Goal: Task Accomplishment & Management: Manage account settings

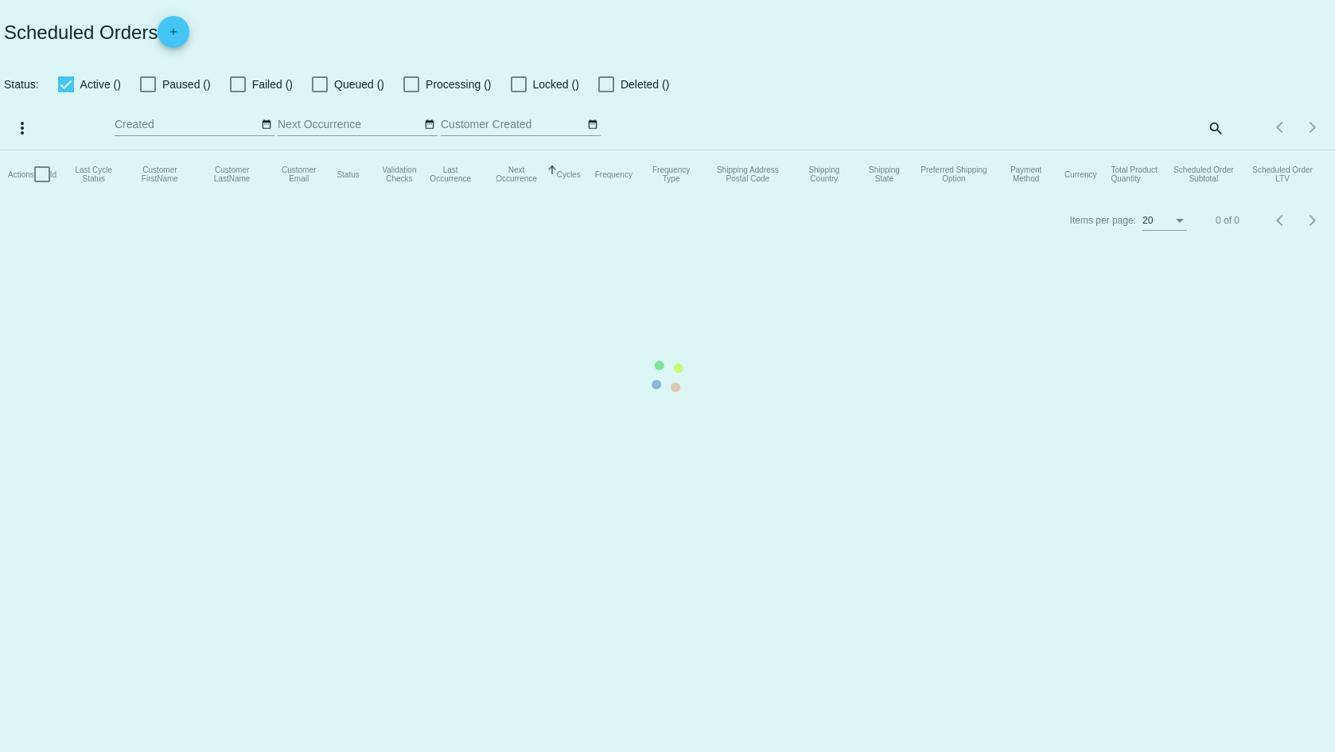
checkbox input "true"
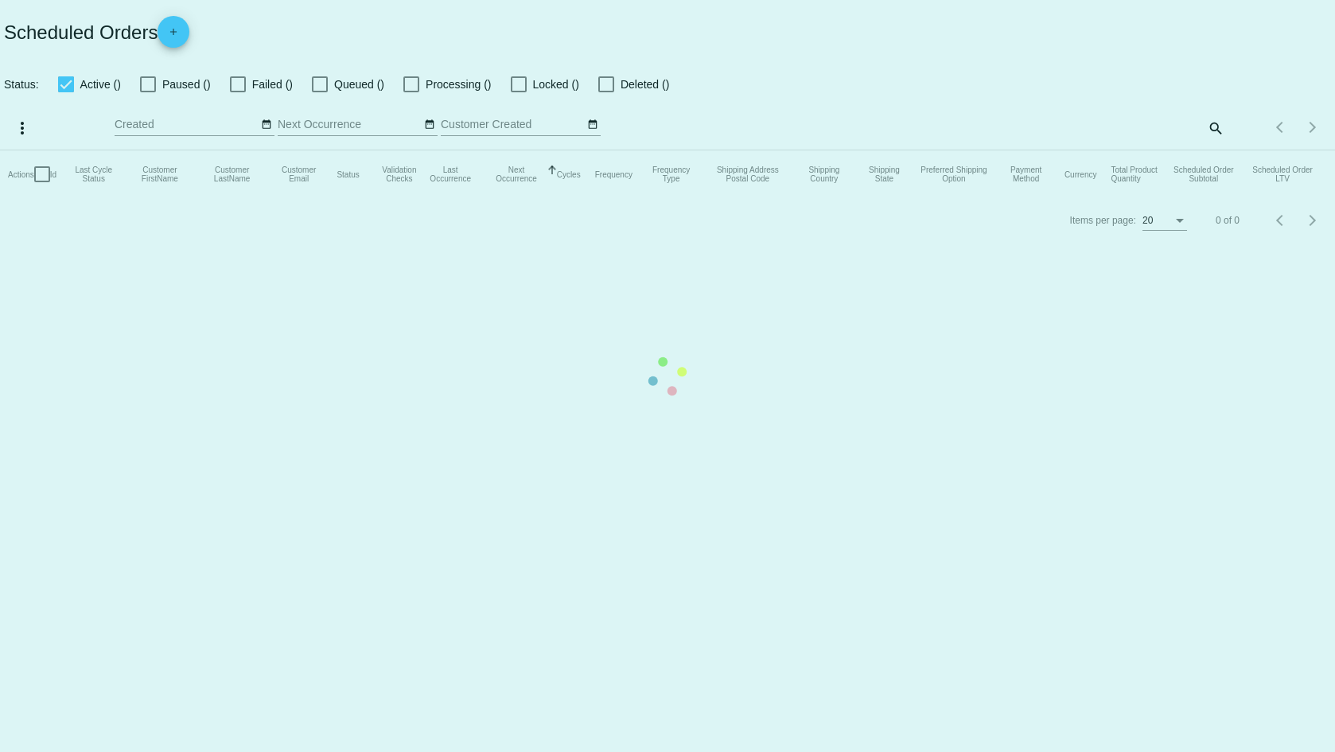
checkbox input "true"
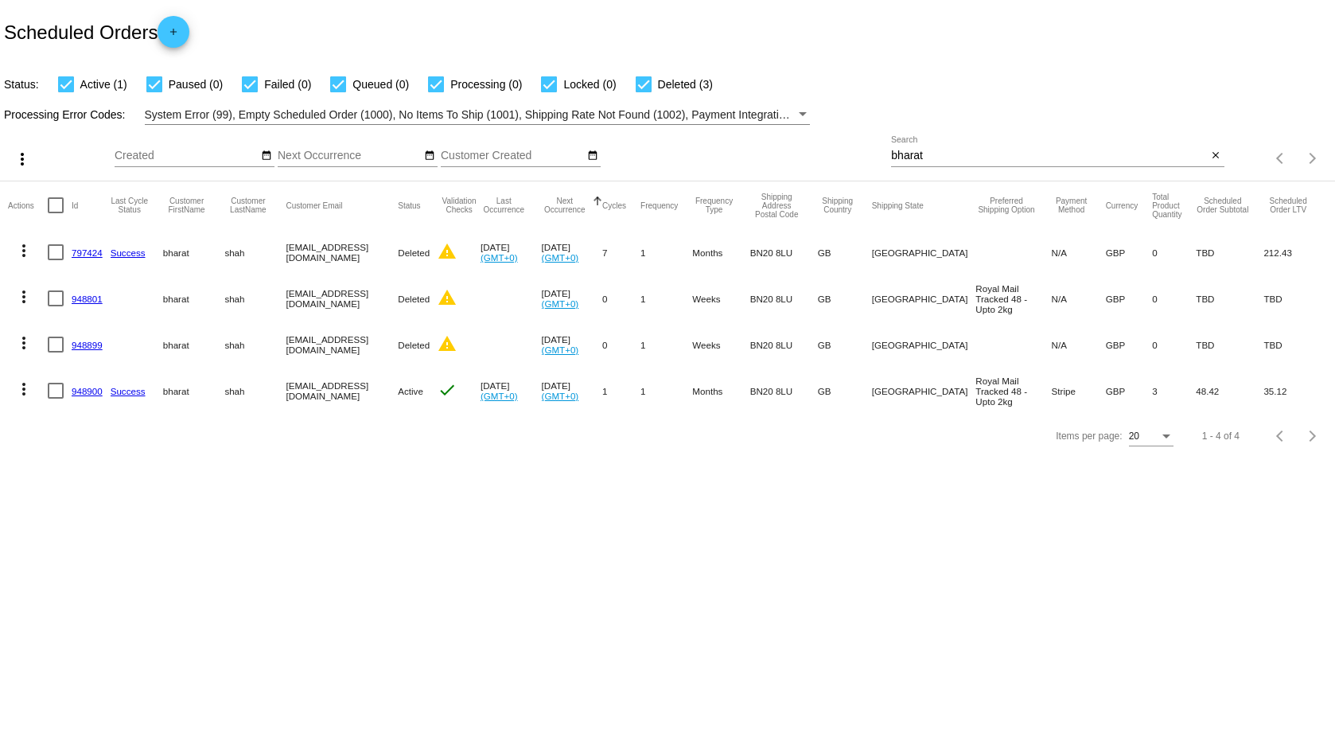
click at [1057, 154] on input "bharat" at bounding box center [1049, 156] width 316 height 13
paste input "[EMAIL_ADDRESS][DOMAIN_NAME]"
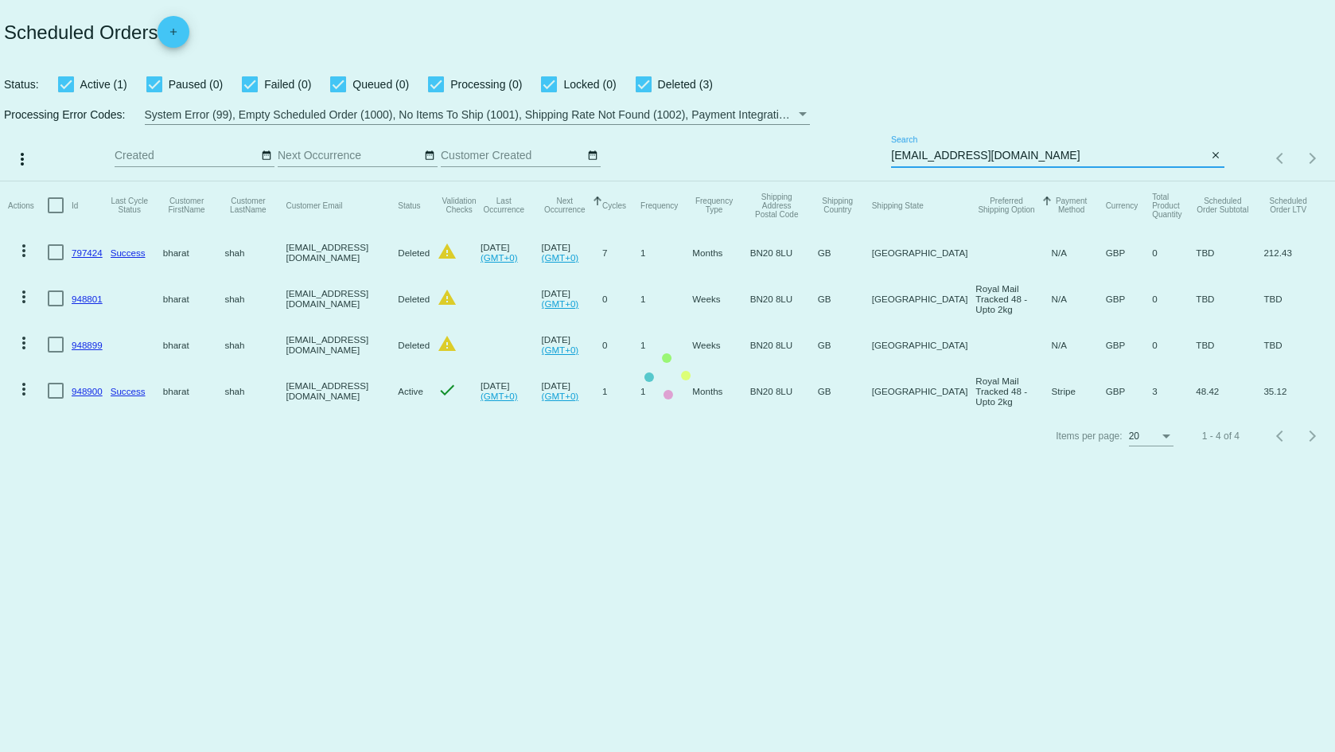
type input "[EMAIL_ADDRESS][DOMAIN_NAME]"
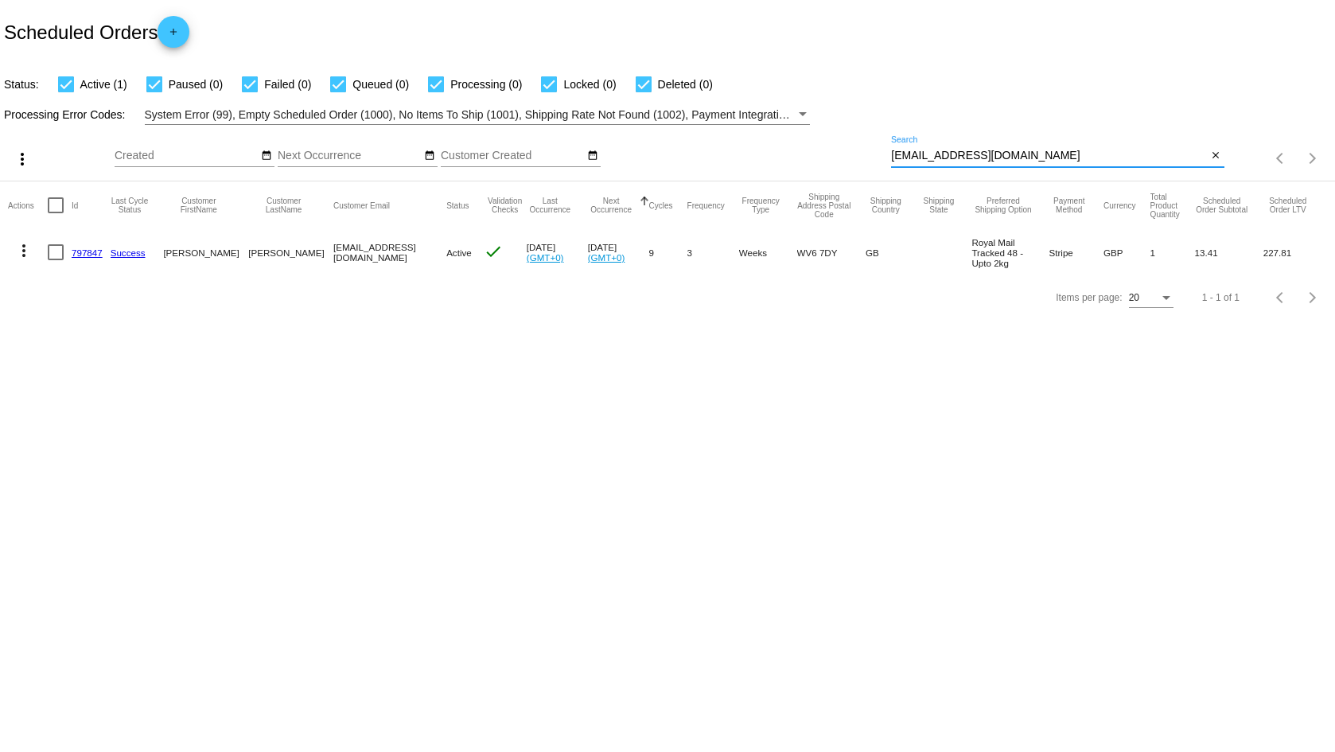
click at [86, 251] on link "797847" at bounding box center [87, 252] width 31 height 10
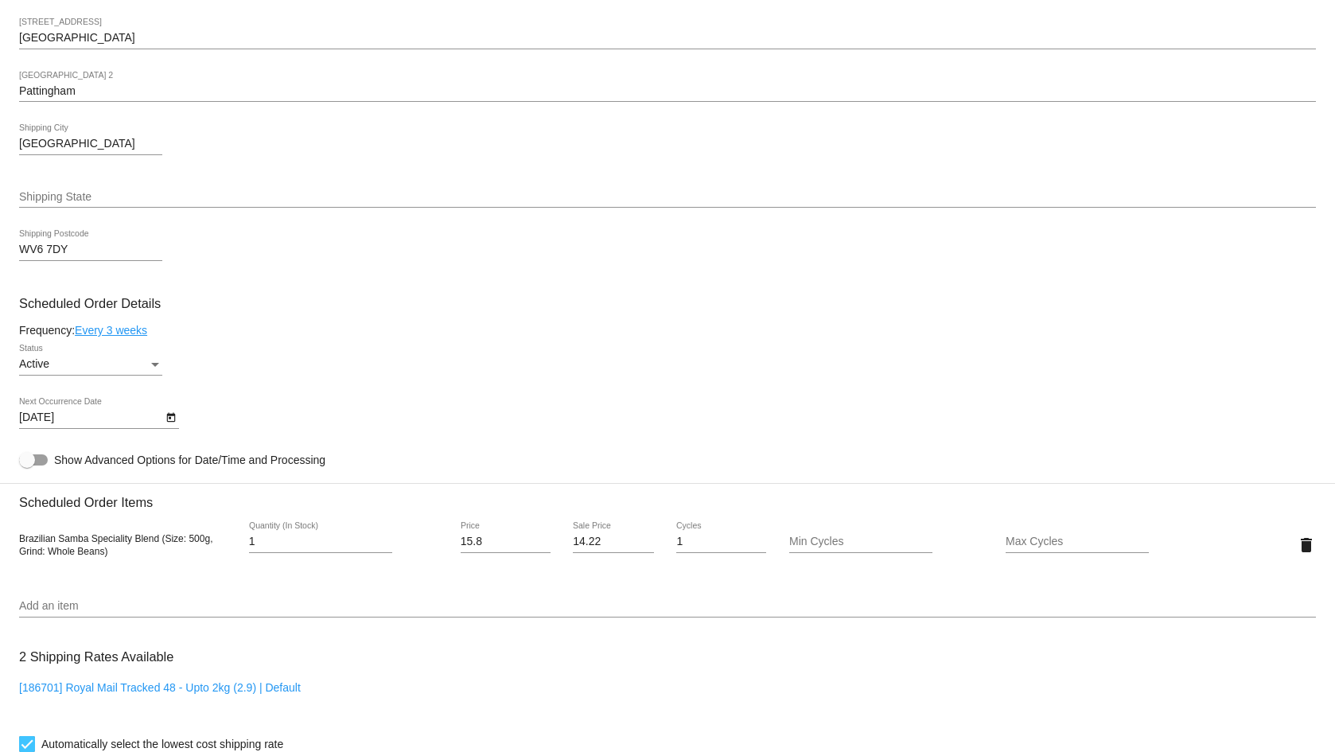
scroll to position [637, 0]
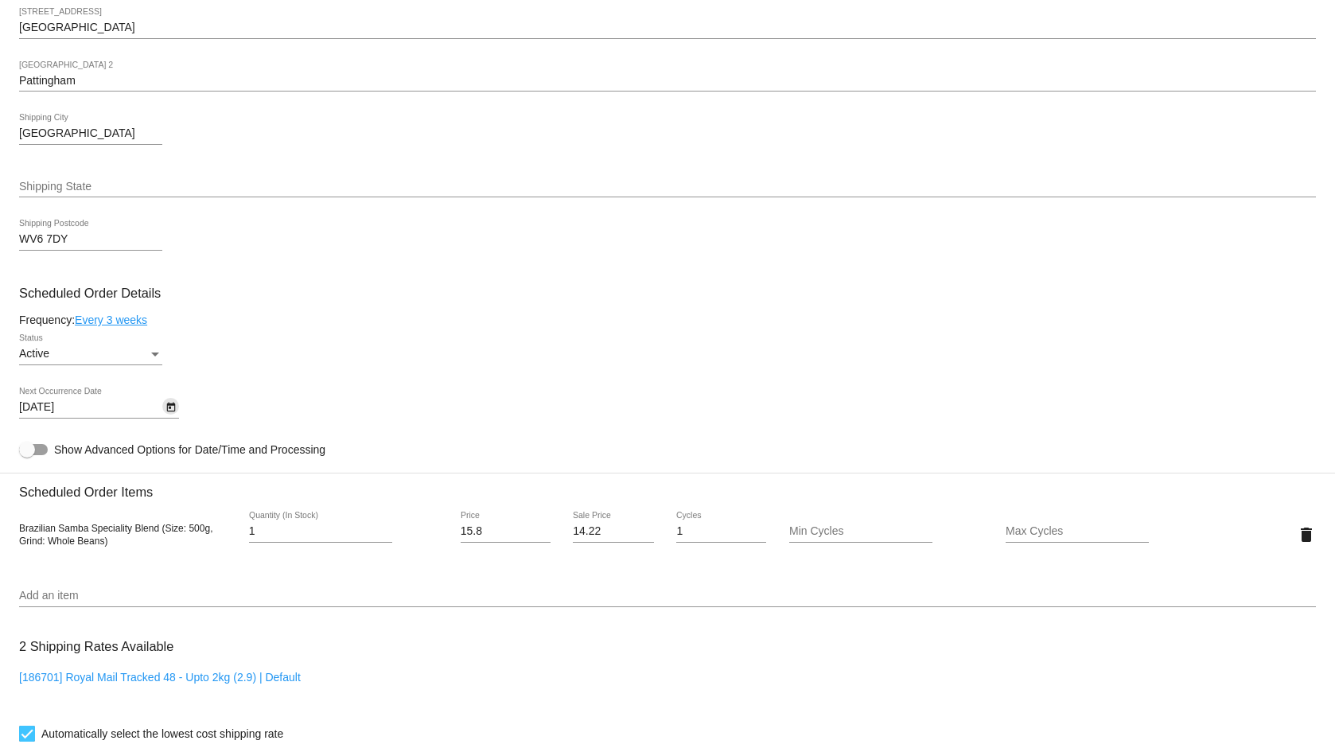
click at [169, 404] on icon "Open calendar" at bounding box center [170, 408] width 9 height 10
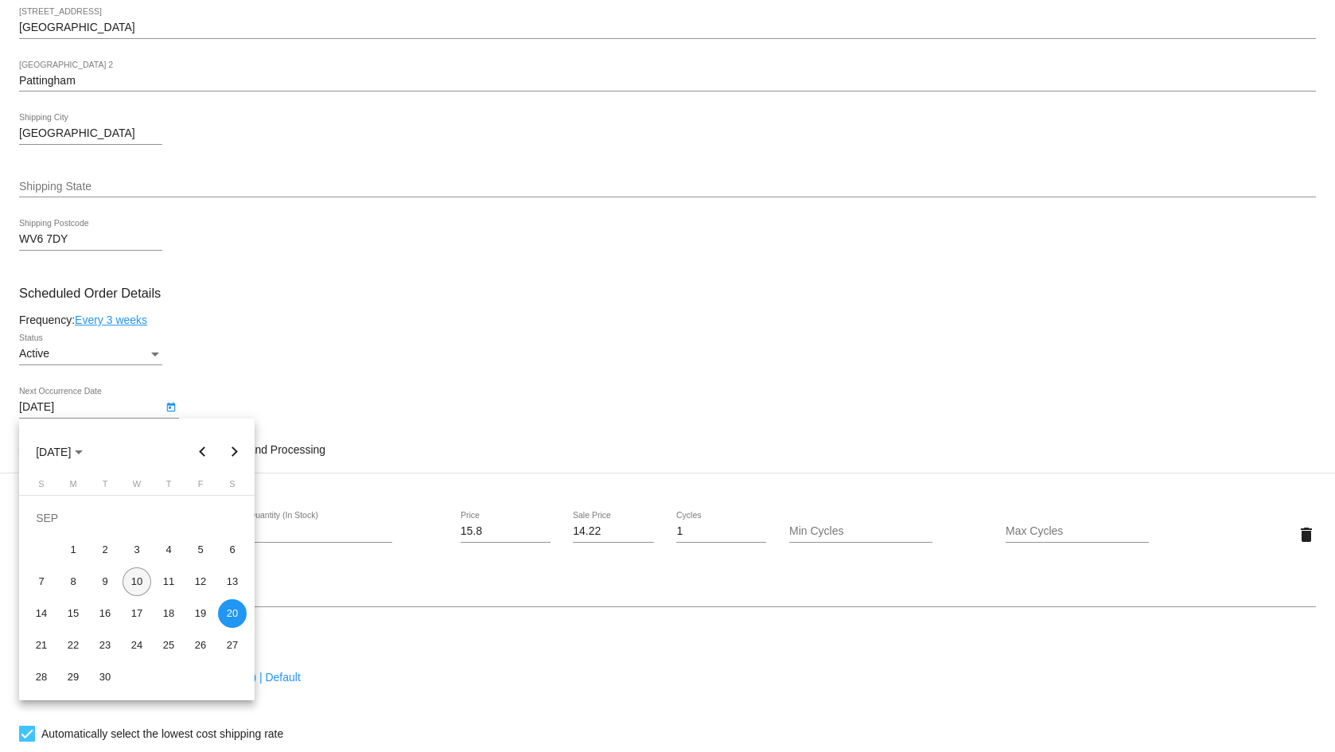
click at [131, 583] on div "10" at bounding box center [137, 581] width 29 height 29
type input "[DATE]"
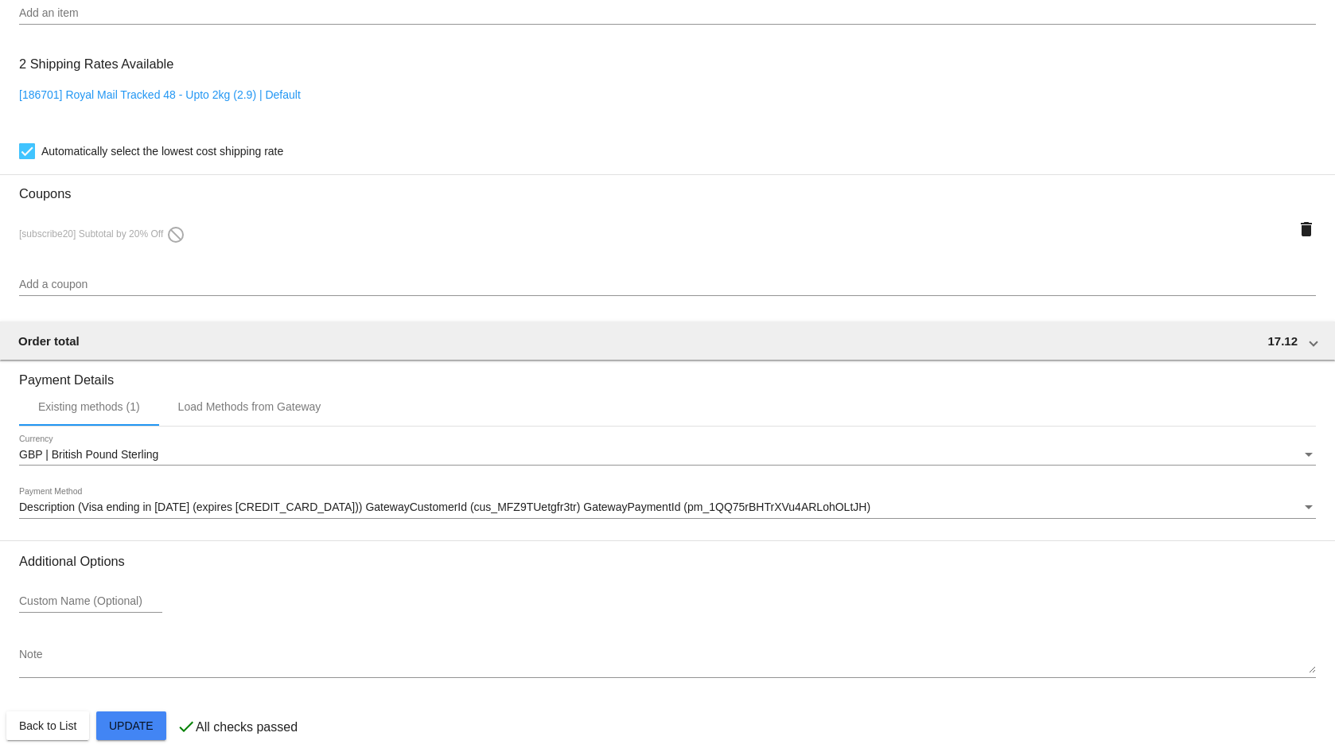
scroll to position [1233, 0]
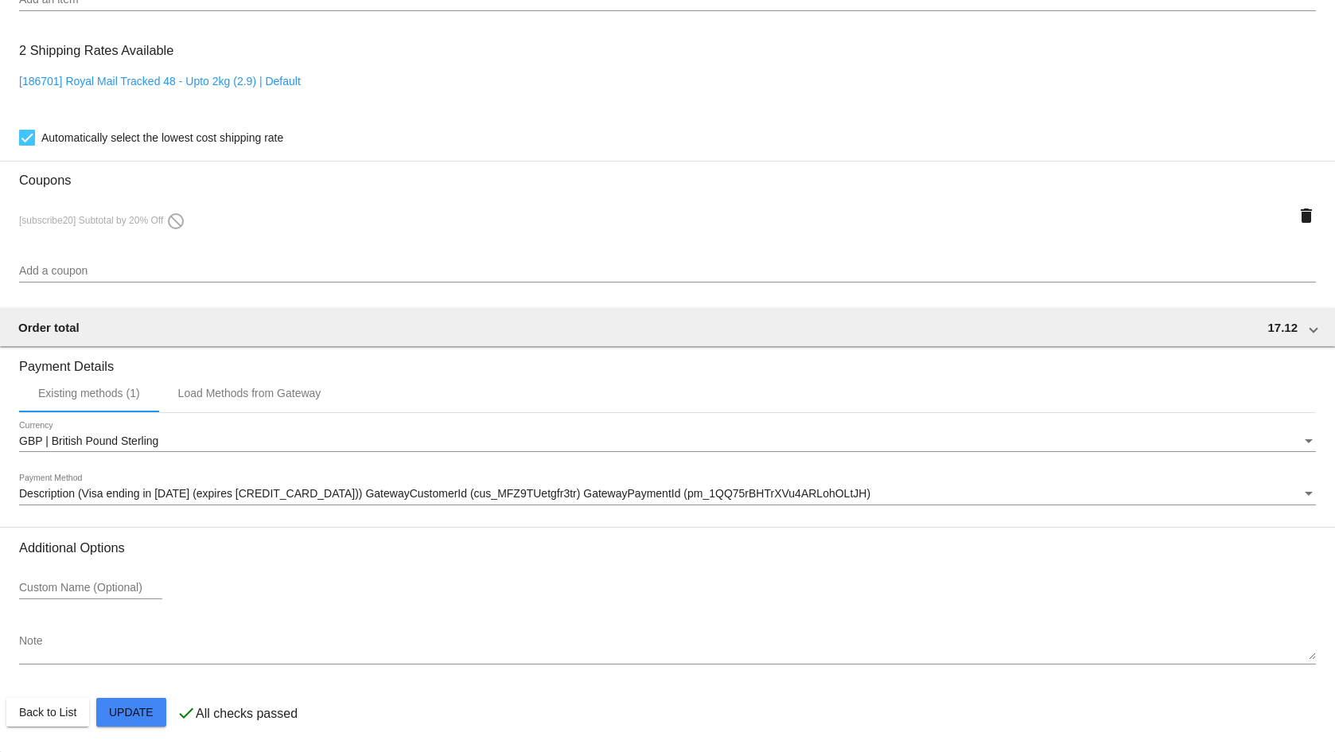
click at [149, 696] on mat-card-actions "Back to List Update" at bounding box center [667, 712] width 1323 height 41
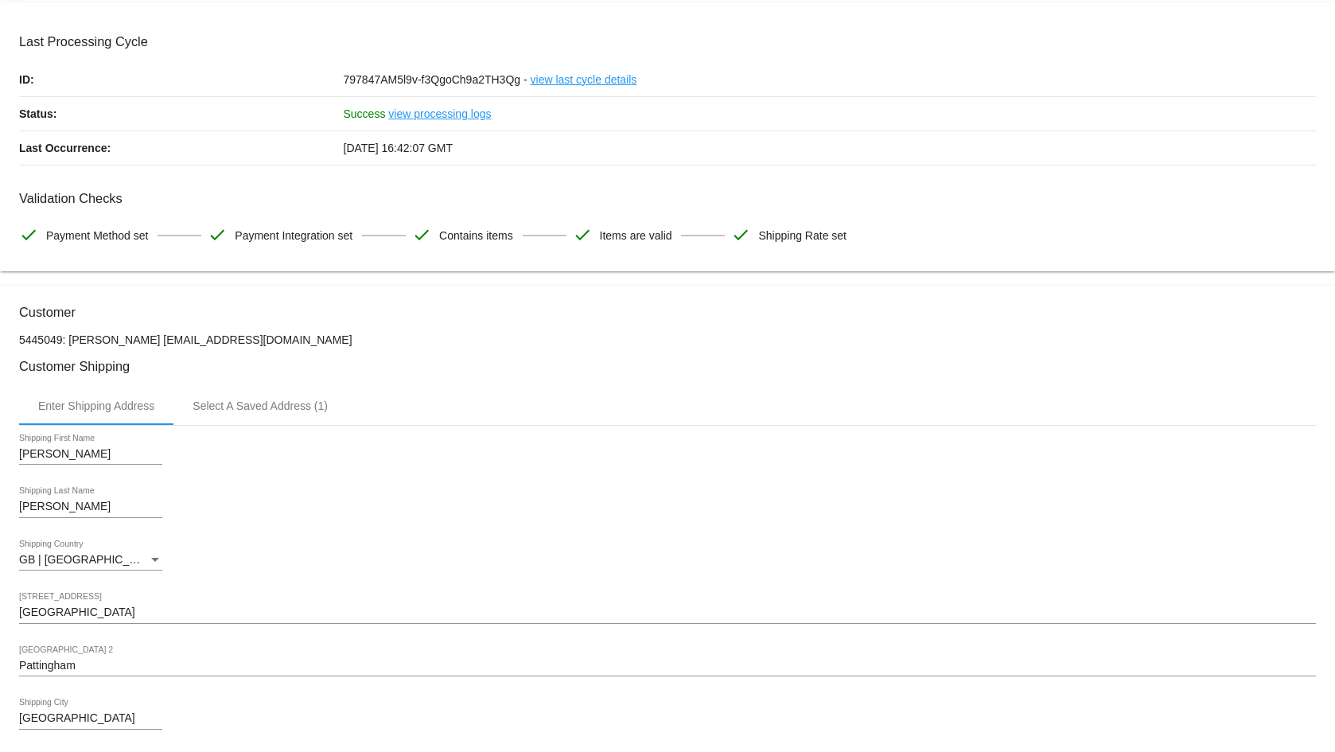
scroll to position [0, 0]
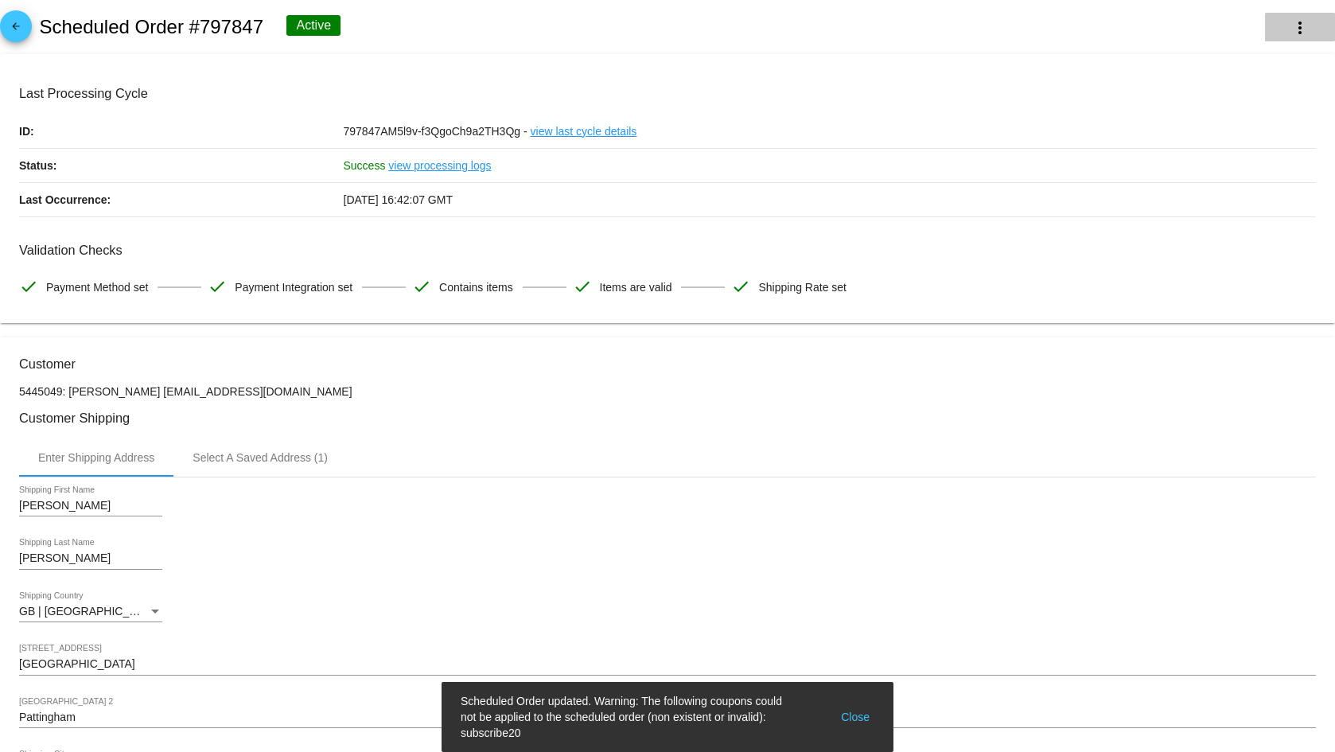
click at [1265, 22] on button "more_vert" at bounding box center [1300, 27] width 70 height 29
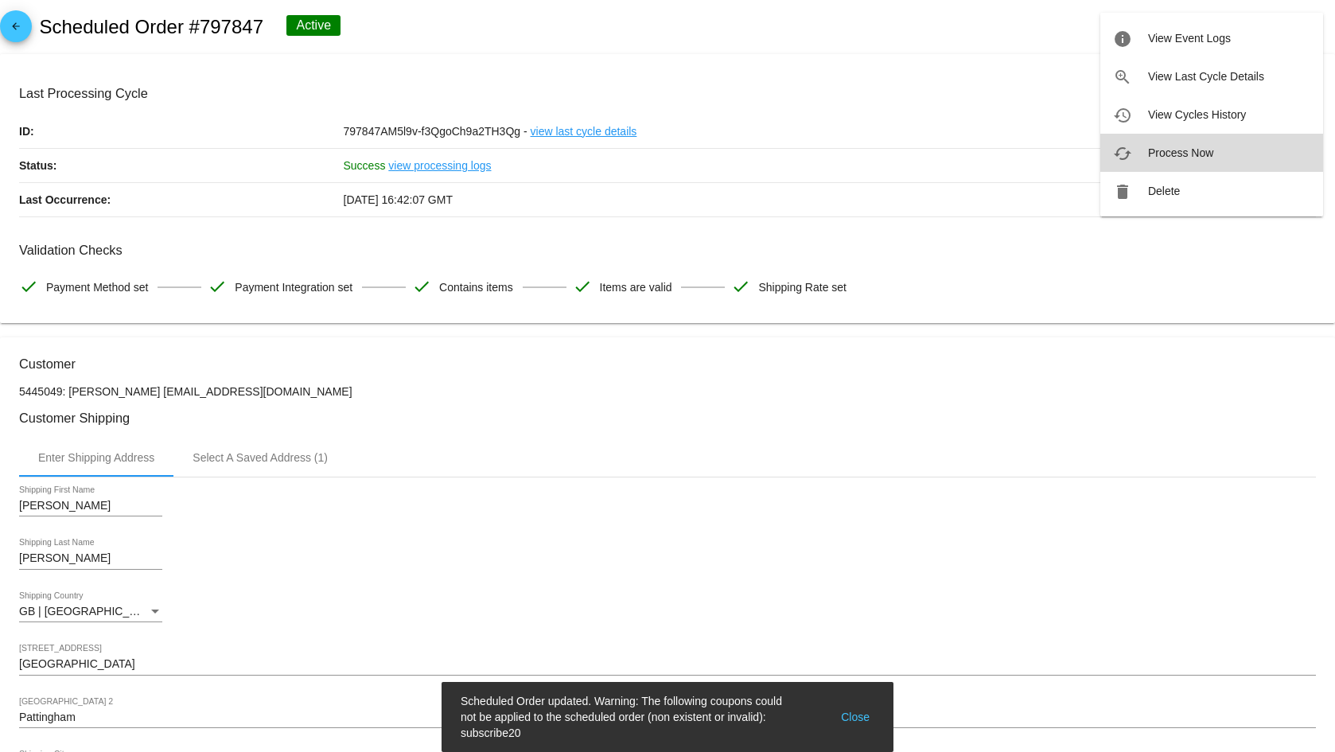
click at [1199, 148] on span "Process Now" at bounding box center [1180, 152] width 65 height 13
